Goal: Navigation & Orientation: Find specific page/section

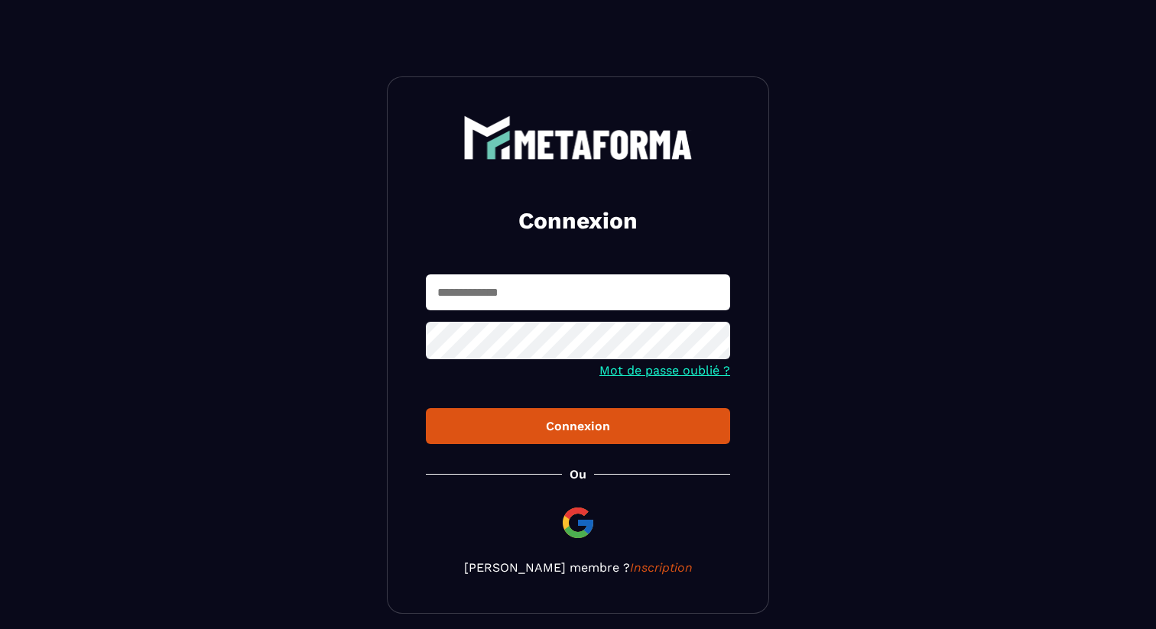
click at [553, 274] on input "text" at bounding box center [578, 292] width 304 height 36
type input "**********"
click at [651, 430] on div "Connexion" at bounding box center [578, 426] width 280 height 15
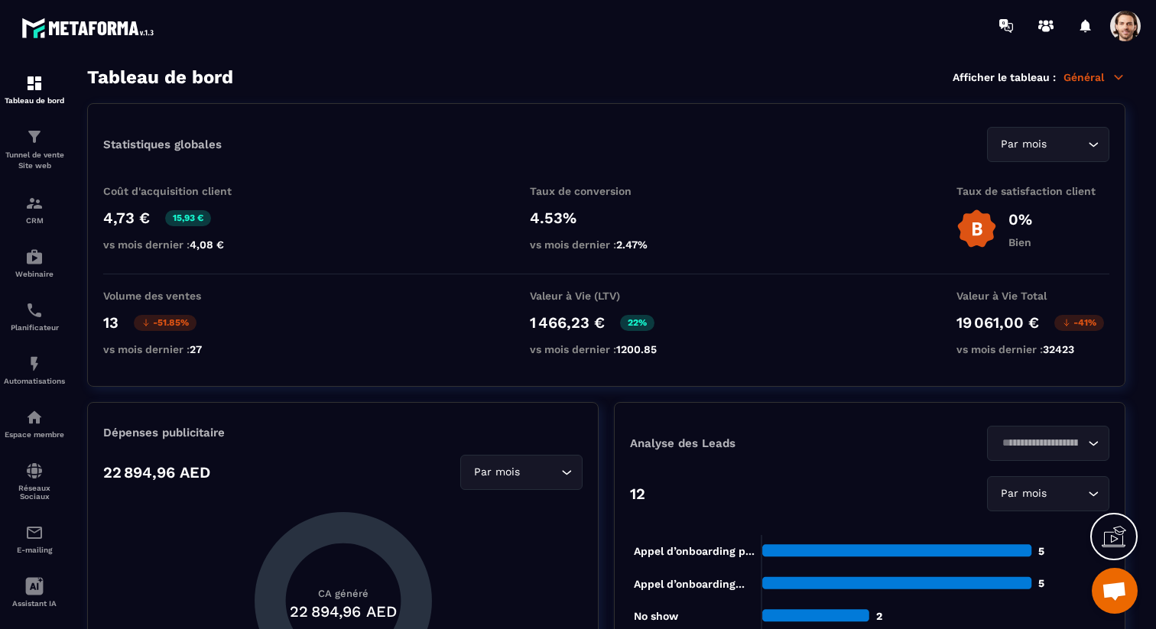
click at [1123, 24] on span at bounding box center [1125, 26] width 31 height 31
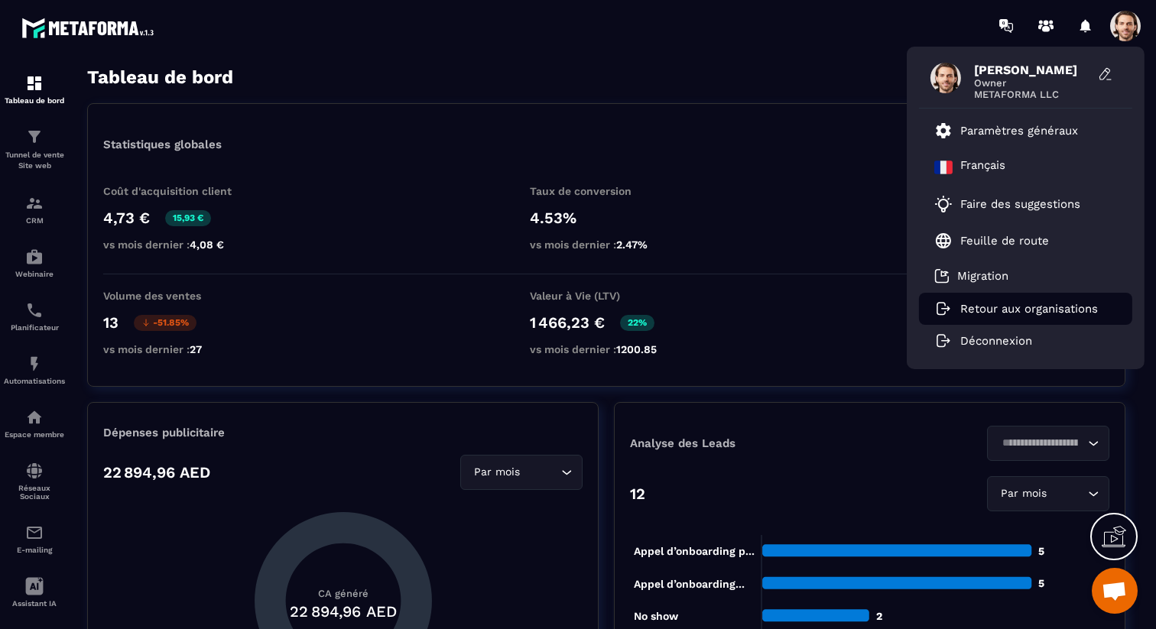
click at [1017, 305] on p "Retour aux organisations" at bounding box center [1029, 309] width 138 height 14
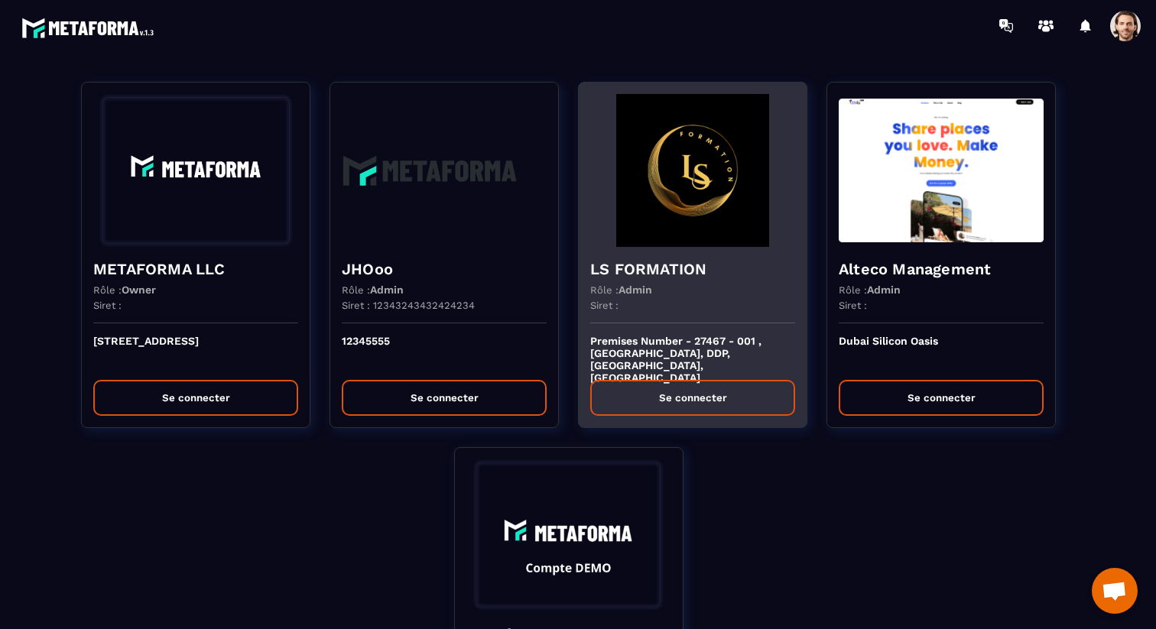
click at [731, 296] on div "LS FORMATION Rôle : Admin Siret :" at bounding box center [693, 285] width 228 height 76
